Goal: Task Accomplishment & Management: Use online tool/utility

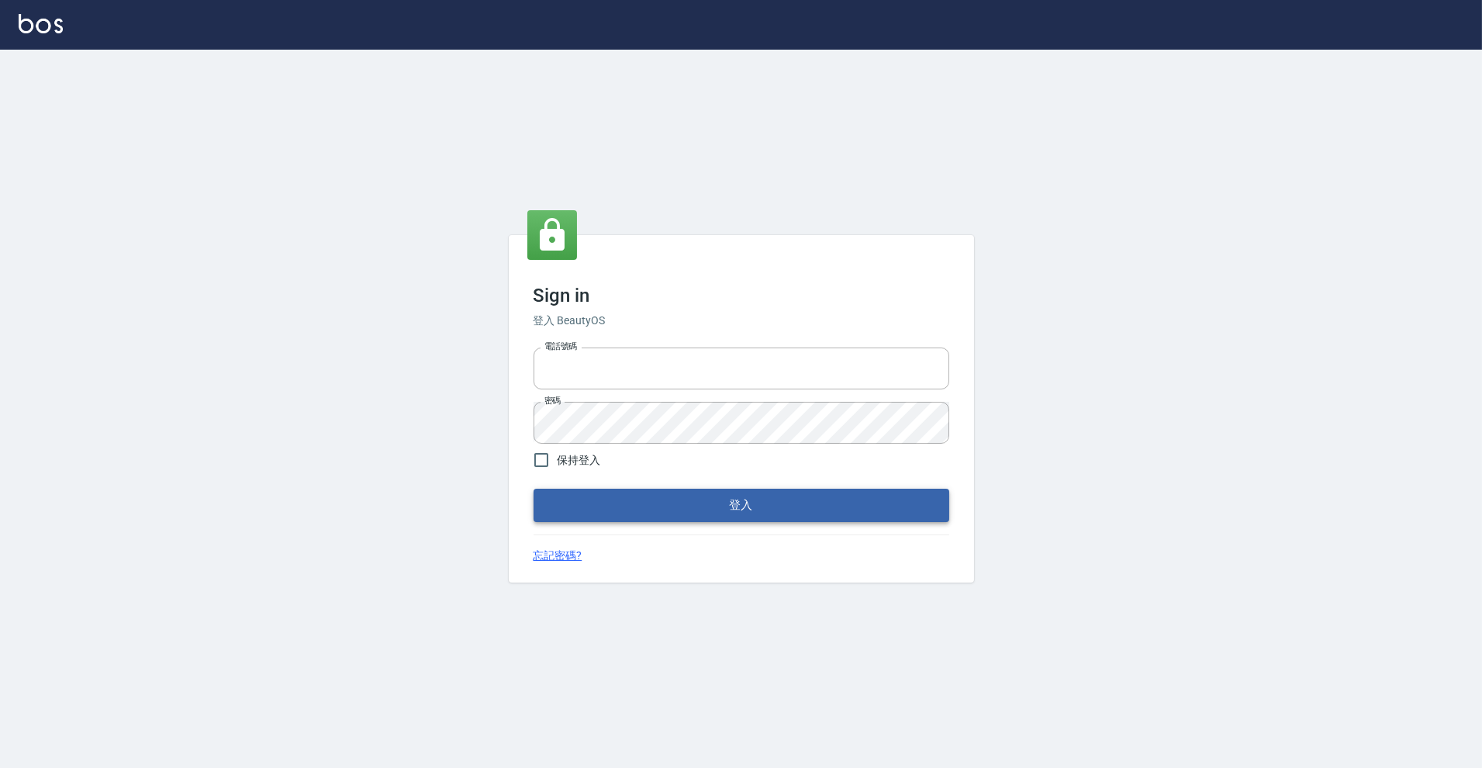
type input "0966699976"
click at [815, 506] on button "登入" at bounding box center [742, 505] width 416 height 33
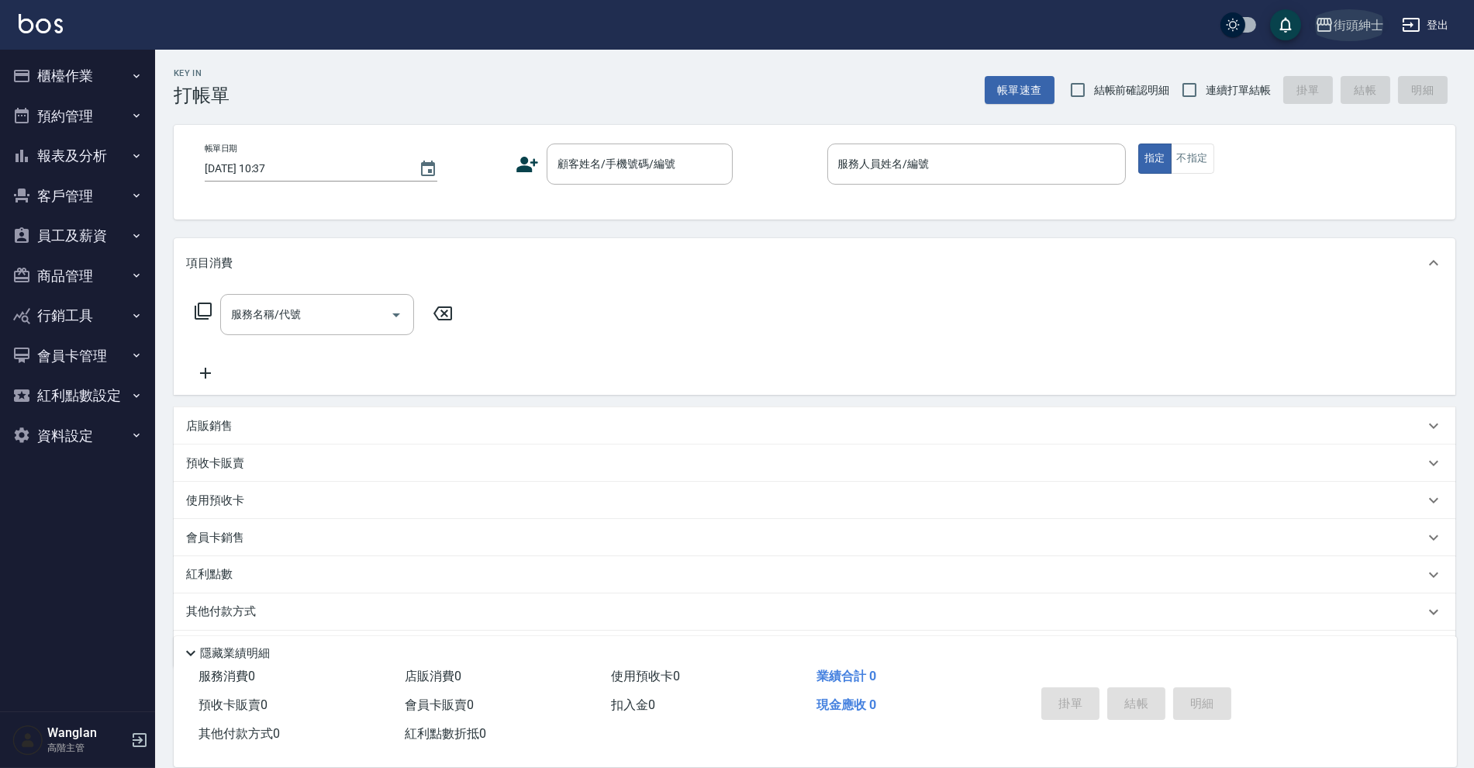
click at [1334, 24] on button "街頭紳士" at bounding box center [1349, 25] width 81 height 32
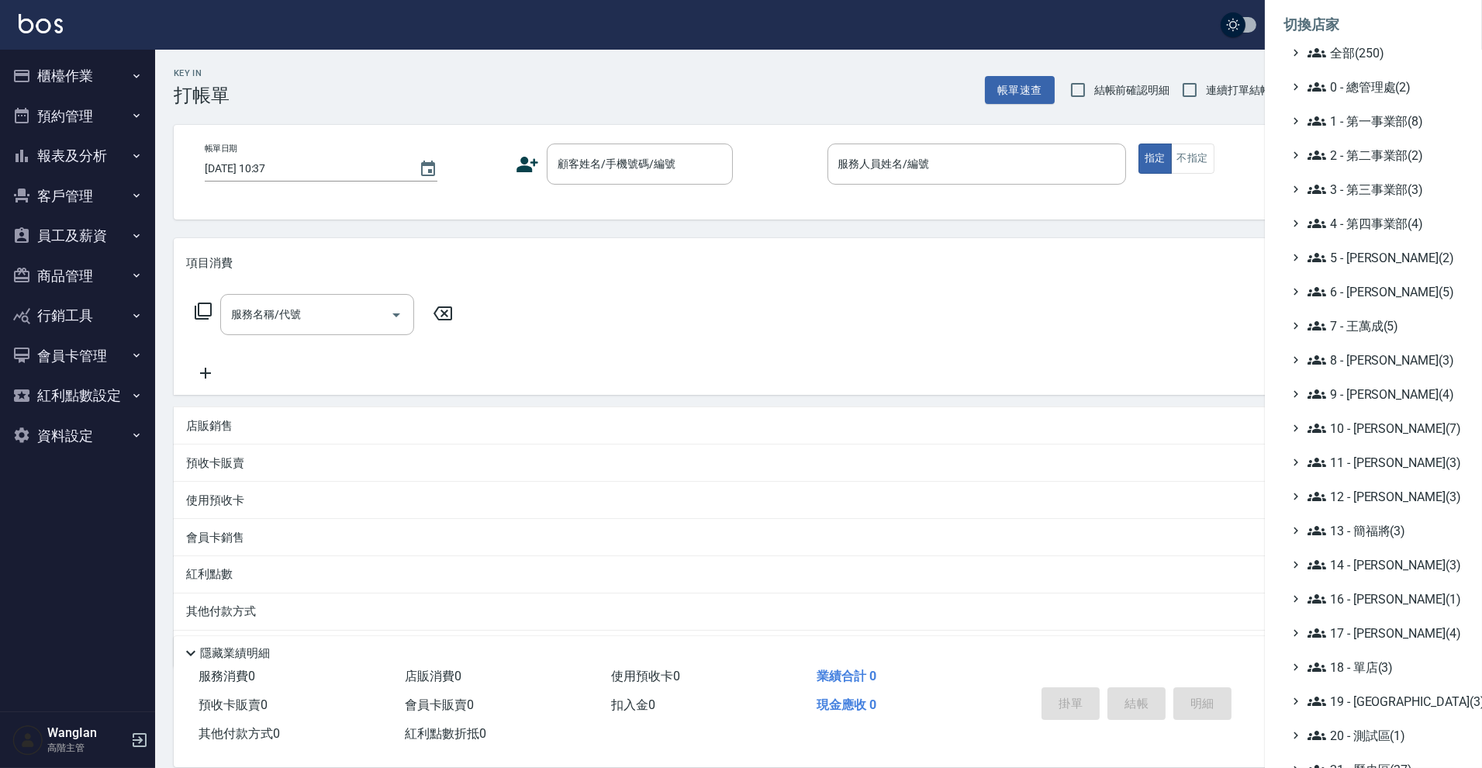
click at [1381, 105] on ul "全部(250) 0 - 總管理處(2) 1 - 第一事業部(8) 2 - 第二事業部(2) 3 - 第三事業部(3) 4 - 第四事業部(4) 5 - [PE…" at bounding box center [1374, 462] width 180 height 838
click at [1378, 116] on span "1 - 第一事業部(8)" at bounding box center [1383, 121] width 150 height 19
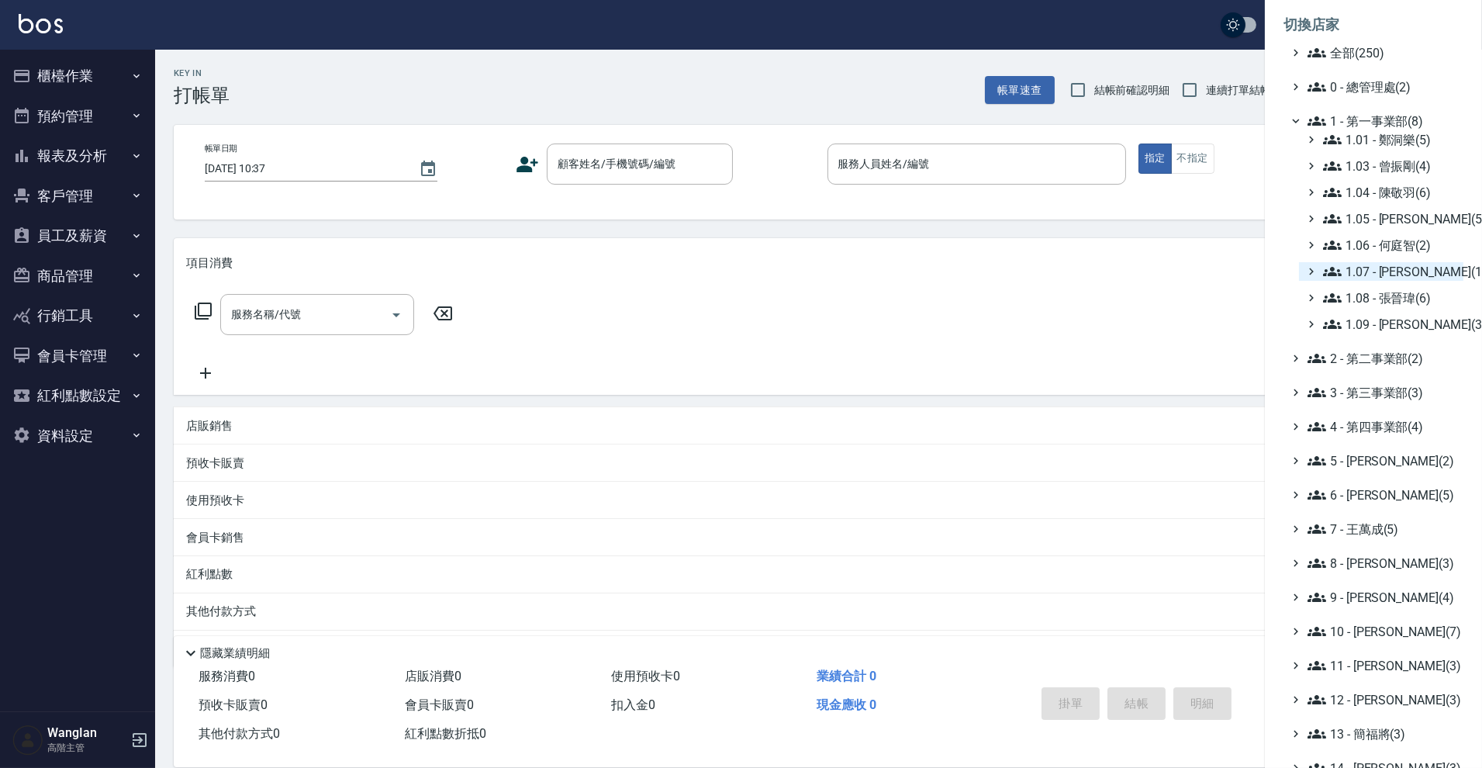
click at [1345, 262] on span "1.07 - [PERSON_NAME](11)" at bounding box center [1390, 271] width 134 height 19
